Goal: Transaction & Acquisition: Book appointment/travel/reservation

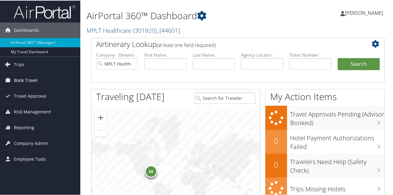
click at [16, 77] on span "Book Travel" at bounding box center [26, 79] width 24 height 15
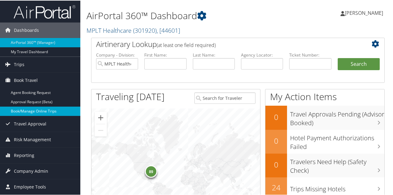
click at [17, 110] on link "Book/Manage Online Trips" at bounding box center [40, 110] width 80 height 9
